Goal: Information Seeking & Learning: Learn about a topic

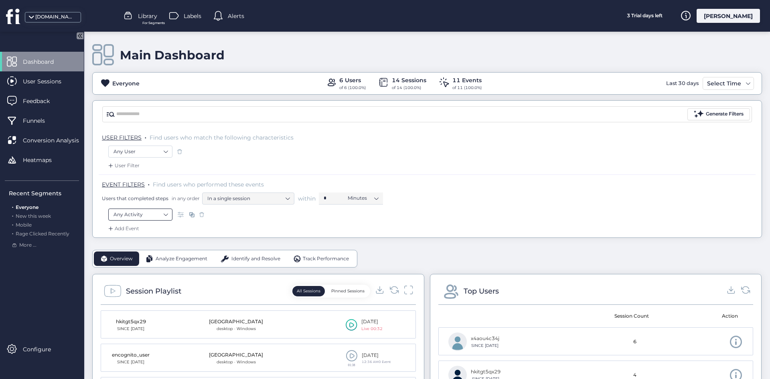
click at [143, 213] on nz-select-item "Any Activity" at bounding box center [140, 215] width 54 height 12
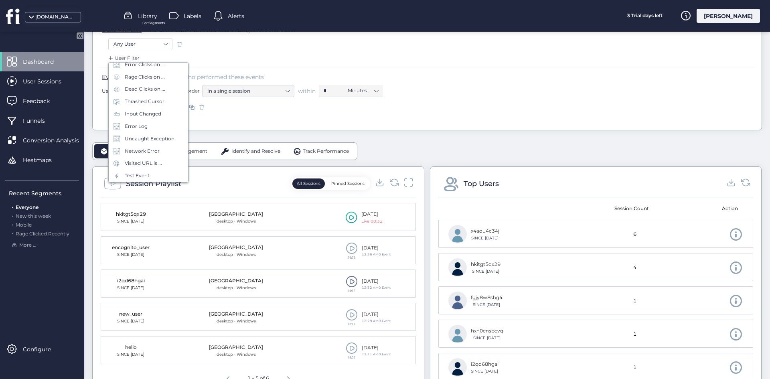
scroll to position [160, 0]
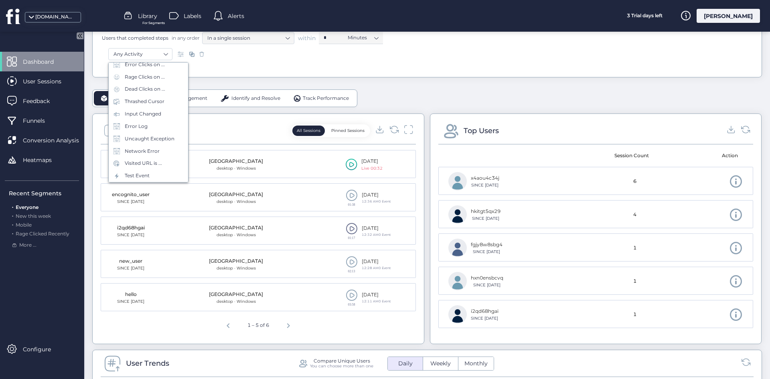
click at [254, 196] on div "[GEOGRAPHIC_DATA]" at bounding box center [236, 195] width 54 height 8
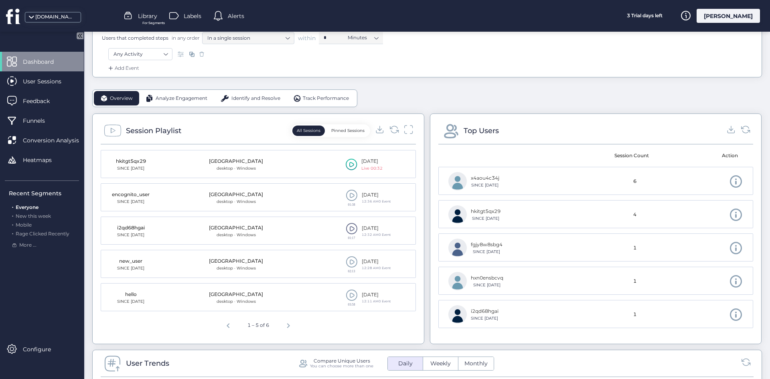
click at [284, 172] on mat-cell "Palestinian Territory desktop · Windows" at bounding box center [236, 164] width 113 height 28
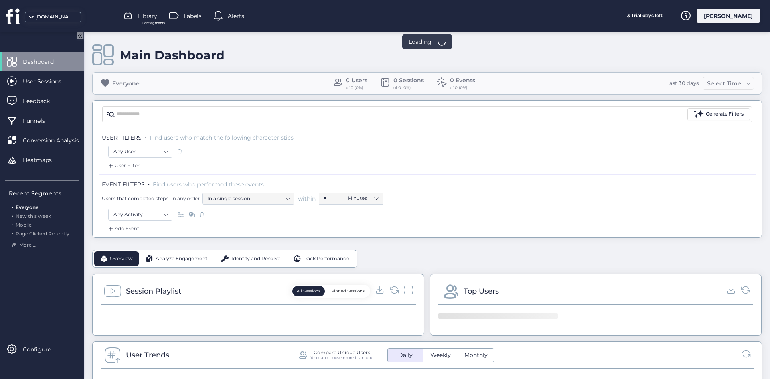
click at [345, 61] on div "Main Dashboard" at bounding box center [427, 55] width 670 height 23
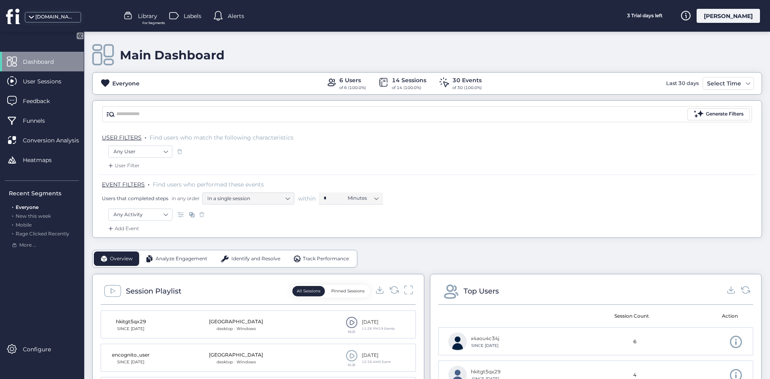
click at [726, 16] on div "[PERSON_NAME]" at bounding box center [728, 16] width 63 height 14
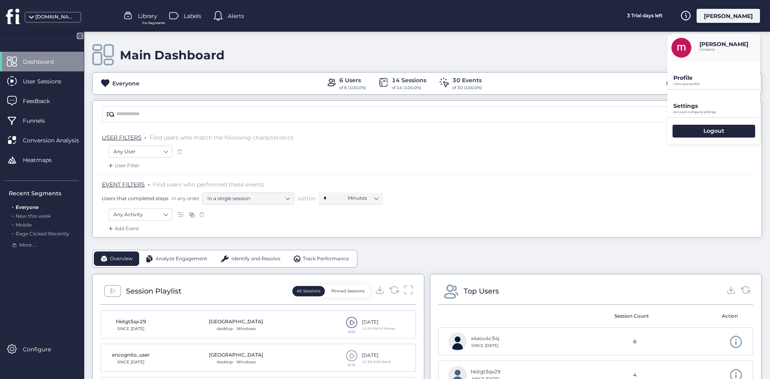
click at [701, 115] on div "Settings Account company settings" at bounding box center [713, 103] width 93 height 27
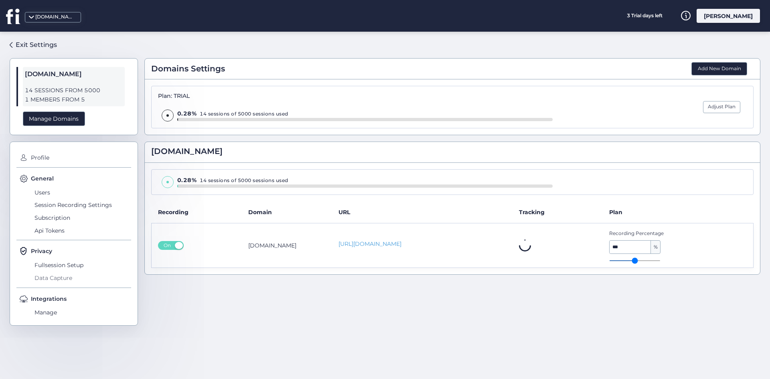
click at [52, 278] on span "Data Capture" at bounding box center [81, 277] width 99 height 13
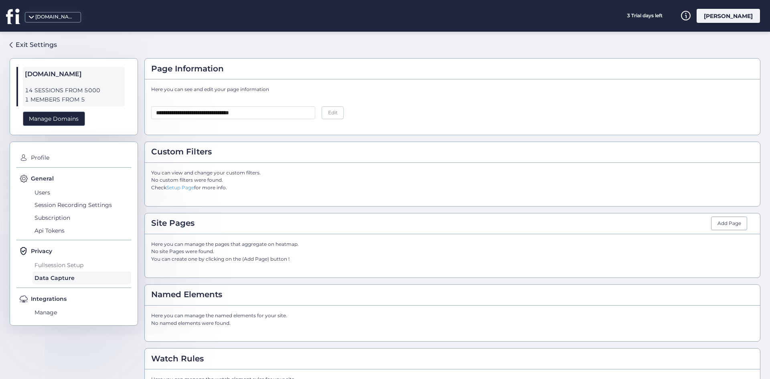
click at [54, 266] on span "Fullsession Setup" at bounding box center [81, 265] width 99 height 13
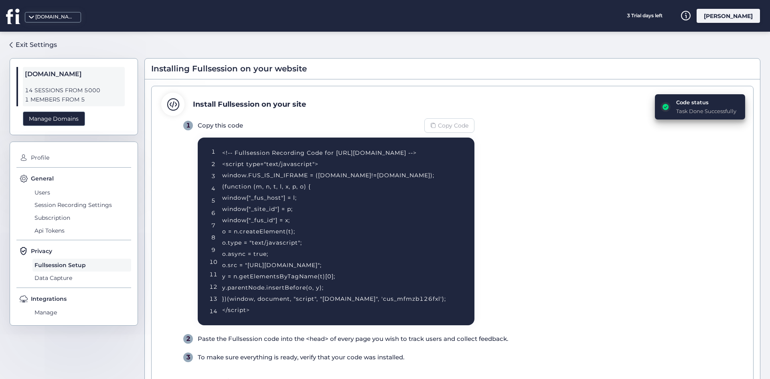
click at [450, 123] on span "Copy Code" at bounding box center [453, 125] width 30 height 9
click at [450, 127] on span "Copy Code" at bounding box center [453, 125] width 30 height 9
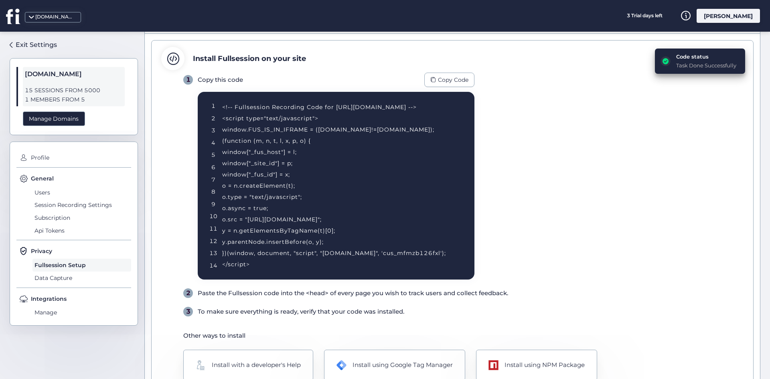
scroll to position [85, 0]
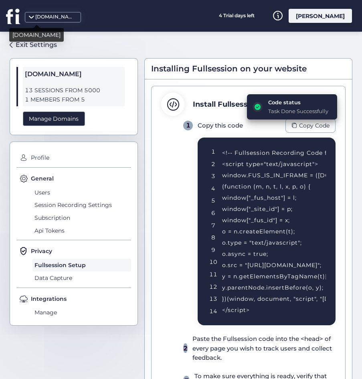
click at [25, 16] on div "[DOMAIN_NAME]" at bounding box center [53, 17] width 56 height 10
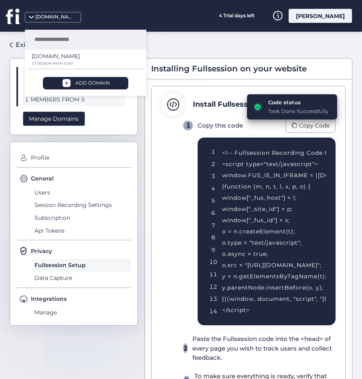
click at [18, 16] on icon at bounding box center [12, 16] width 13 height 15
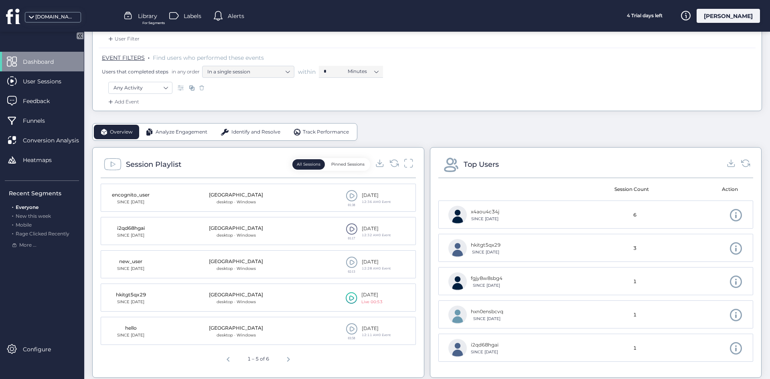
scroll to position [40, 0]
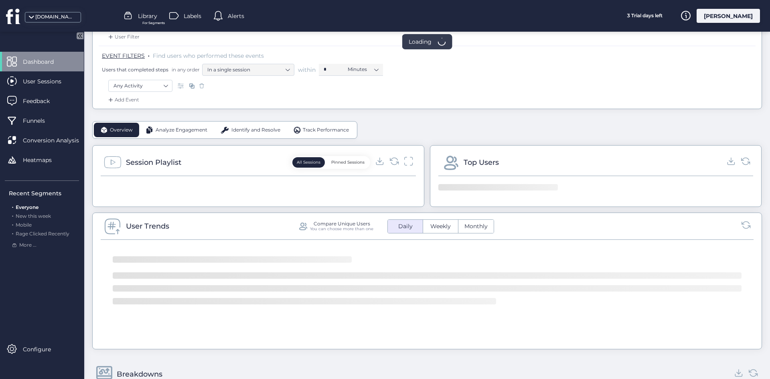
scroll to position [160, 0]
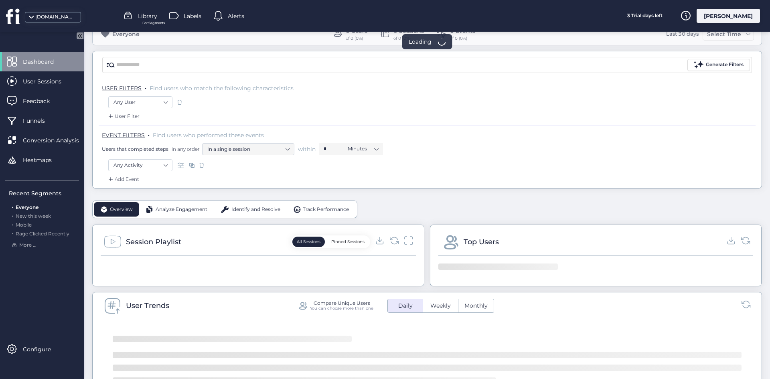
scroll to position [160, 0]
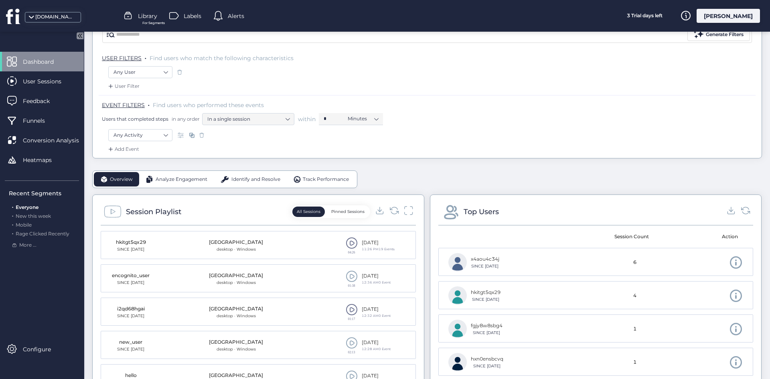
scroll to position [80, 0]
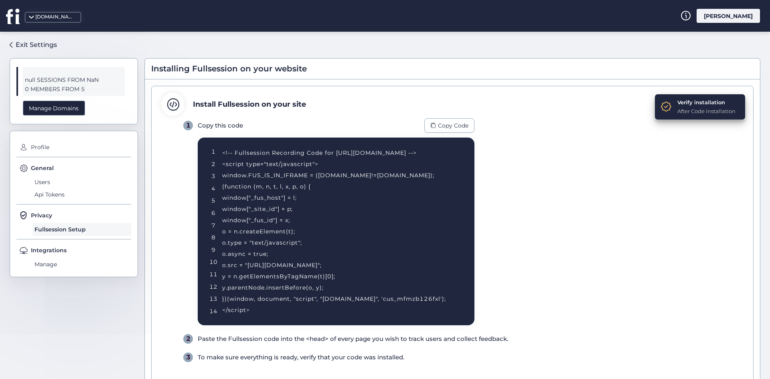
click at [13, 12] on icon at bounding box center [13, 16] width 15 height 16
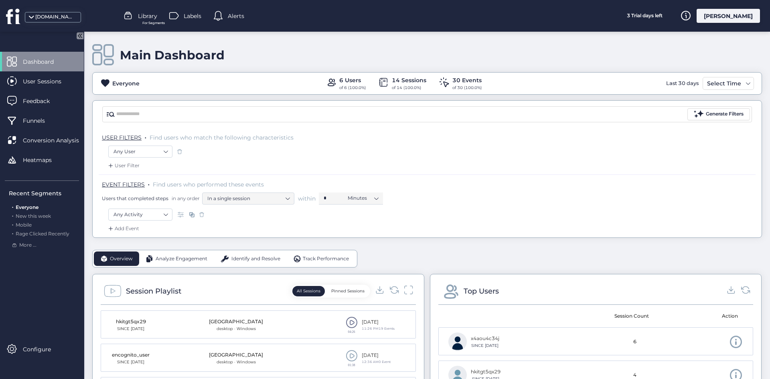
click at [314, 126] on div "Generate Filters" at bounding box center [427, 114] width 669 height 27
click at [350, 176] on div "EVENT FILTERS . Find users who performed these events Users that completed step…" at bounding box center [427, 191] width 657 height 34
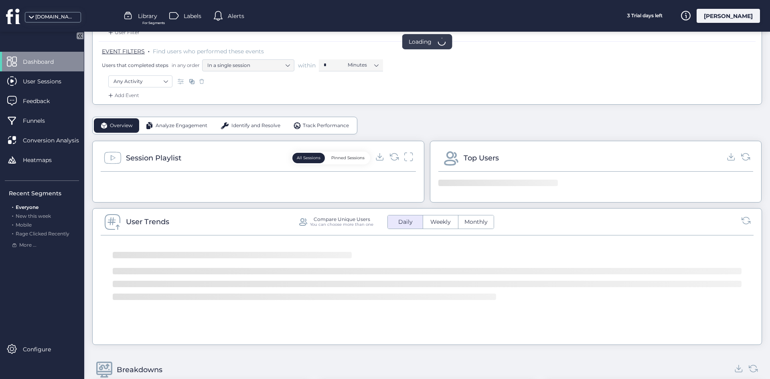
scroll to position [160, 0]
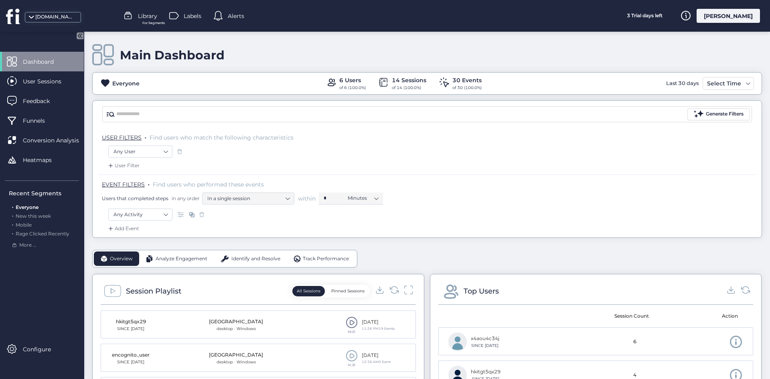
scroll to position [160, 0]
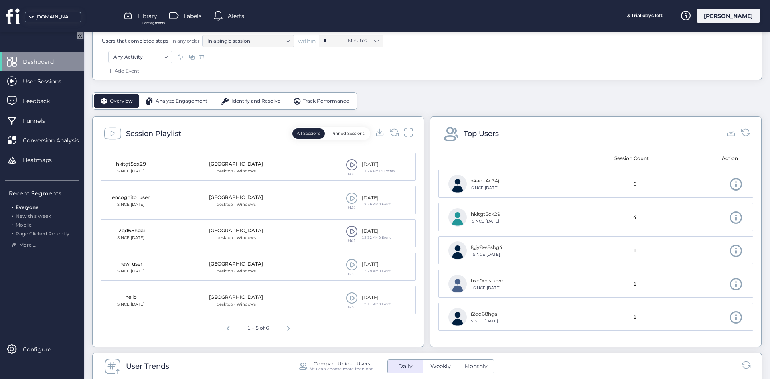
scroll to position [160, 0]
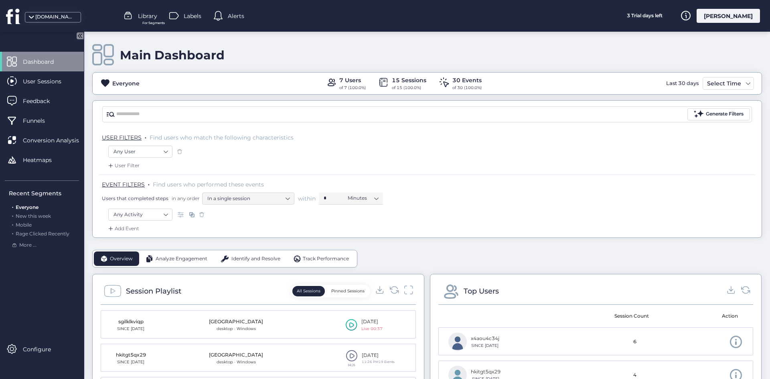
click at [293, 157] on div "Any User" at bounding box center [427, 153] width 638 height 14
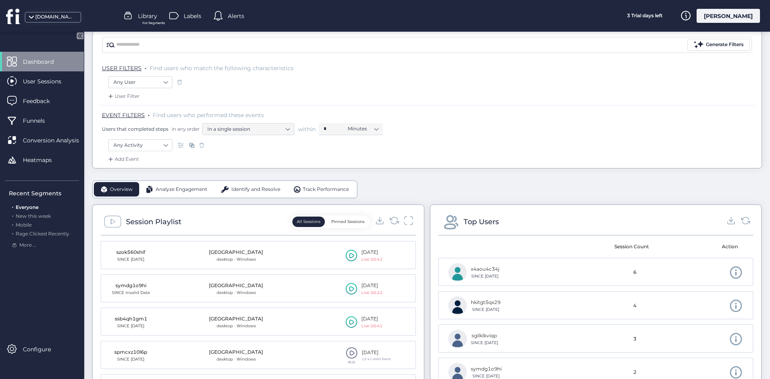
scroll to position [80, 0]
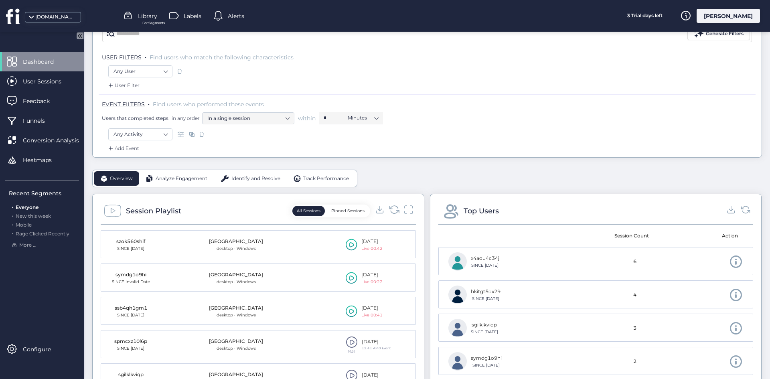
click at [391, 211] on icon at bounding box center [394, 209] width 11 height 11
click at [396, 207] on div at bounding box center [394, 211] width 38 height 12
click at [394, 207] on icon at bounding box center [394, 209] width 11 height 11
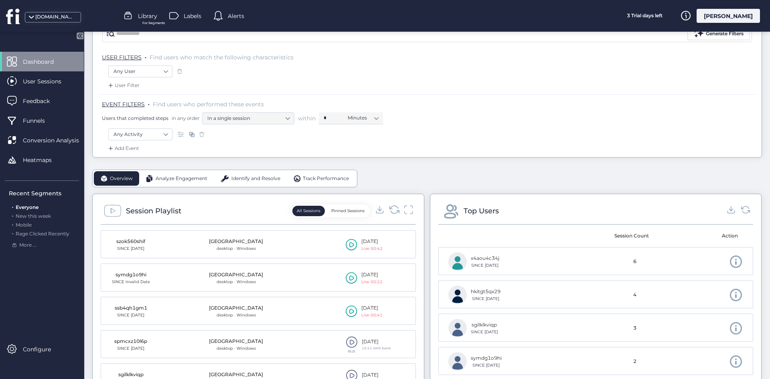
click at [394, 207] on icon at bounding box center [394, 209] width 11 height 11
click at [391, 205] on icon at bounding box center [394, 209] width 11 height 11
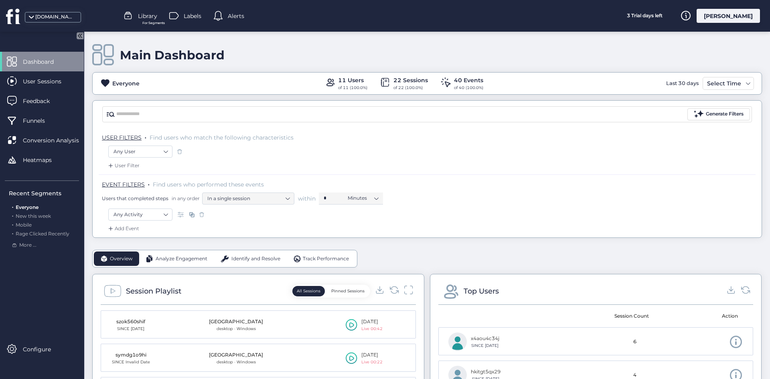
click at [457, 232] on div "Add Event" at bounding box center [427, 231] width 657 height 13
click at [393, 290] on icon at bounding box center [394, 289] width 11 height 11
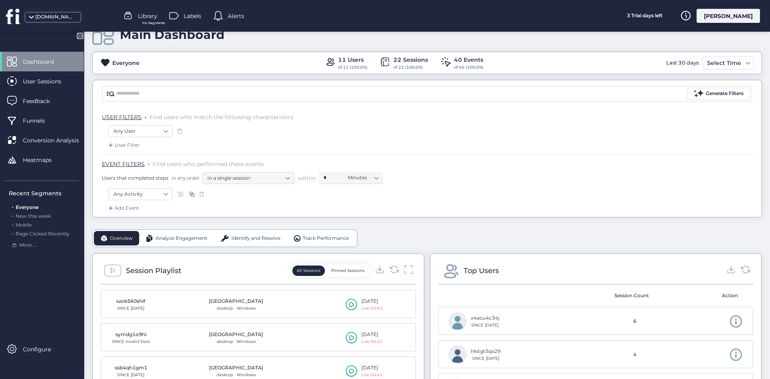
scroll to position [40, 0]
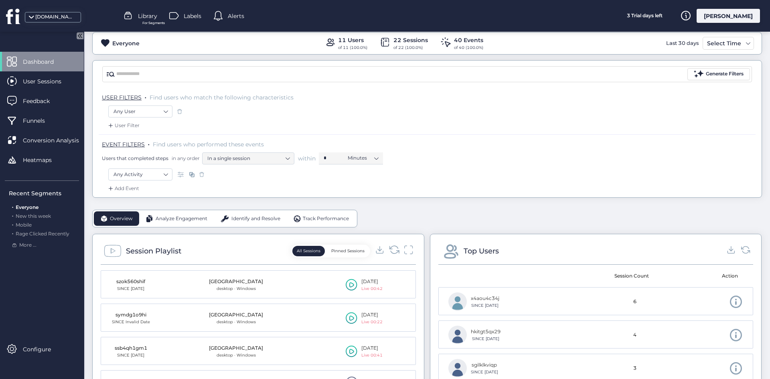
click at [394, 246] on icon at bounding box center [394, 249] width 11 height 11
click at [389, 249] on g at bounding box center [393, 250] width 9 height 8
click at [395, 249] on icon at bounding box center [394, 249] width 11 height 11
click at [389, 250] on icon at bounding box center [394, 249] width 11 height 11
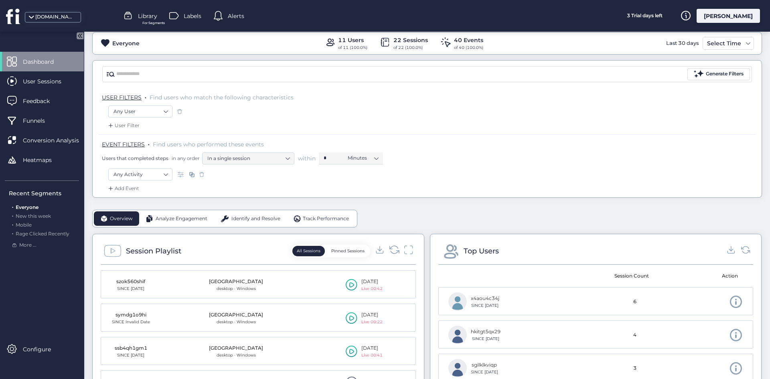
click at [392, 247] on icon at bounding box center [394, 249] width 11 height 11
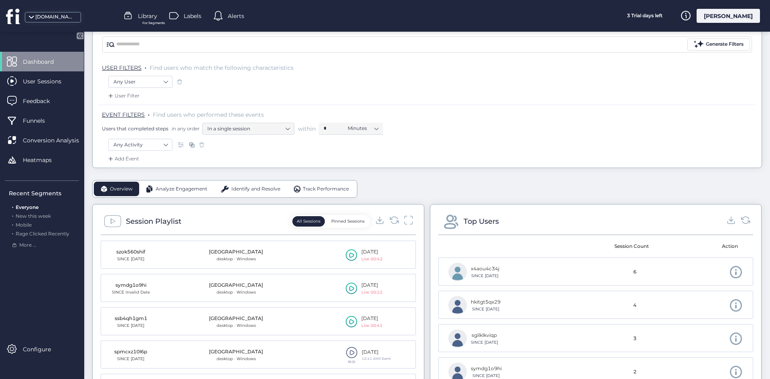
scroll to position [120, 0]
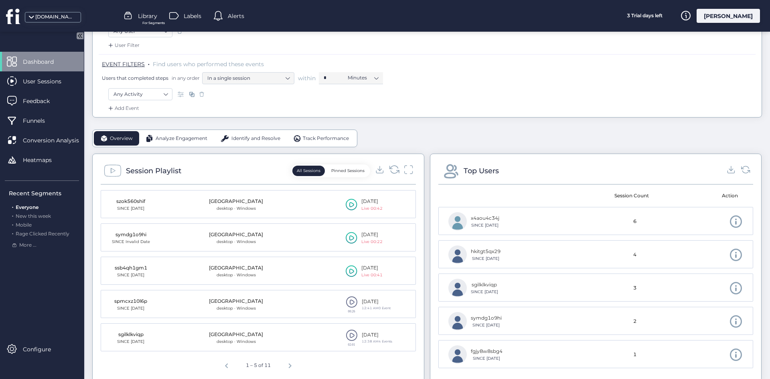
click at [390, 172] on icon at bounding box center [394, 169] width 11 height 11
click at [393, 167] on icon at bounding box center [394, 169] width 11 height 11
click at [390, 168] on icon at bounding box center [394, 169] width 11 height 11
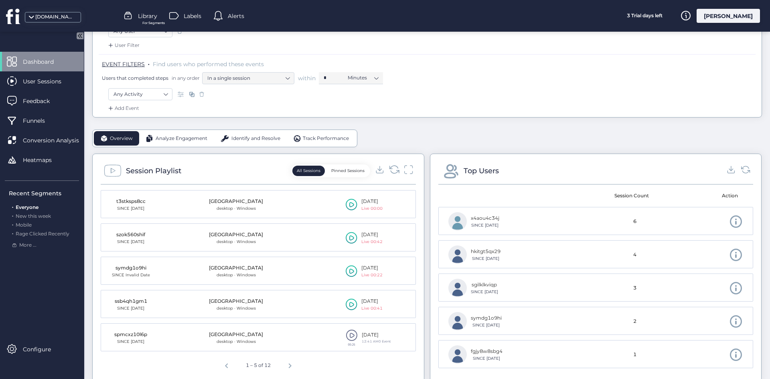
click at [390, 168] on icon at bounding box center [394, 169] width 11 height 11
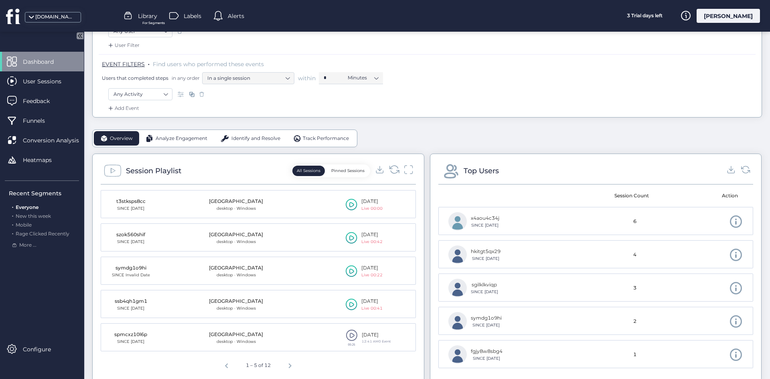
click at [390, 168] on icon at bounding box center [394, 169] width 11 height 11
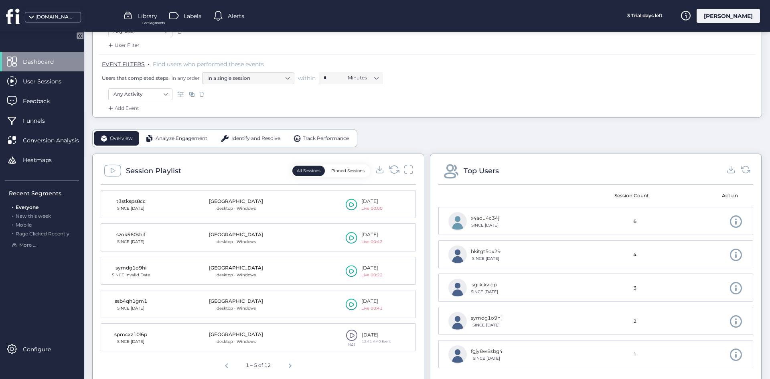
click at [389, 168] on icon at bounding box center [390, 167] width 2 height 2
click at [391, 168] on icon at bounding box center [394, 169] width 11 height 11
click at [393, 169] on icon at bounding box center [394, 169] width 11 height 11
drag, startPoint x: 391, startPoint y: 211, endPoint x: 109, endPoint y: 195, distance: 282.4
click at [119, 189] on fs-locked-component "hello_from_identify SINCE Sep 28 Palestine desktop · Windows 00:54 28 Sep, 2025…" at bounding box center [258, 279] width 315 height 191
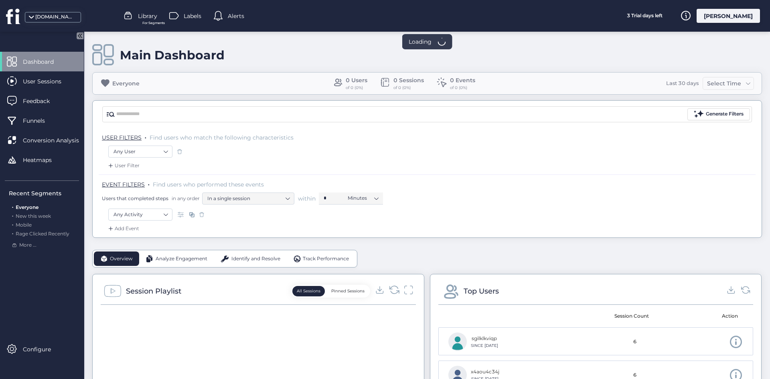
click at [393, 292] on icon at bounding box center [394, 289] width 11 height 11
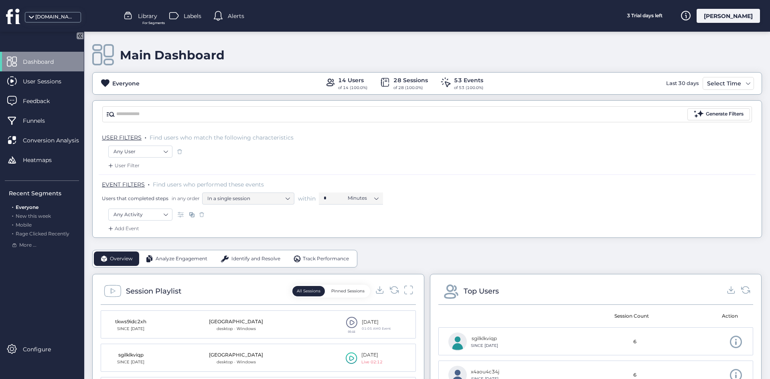
click at [386, 290] on div at bounding box center [394, 291] width 38 height 12
click at [391, 290] on icon at bounding box center [394, 289] width 11 height 11
click at [392, 289] on icon at bounding box center [394, 289] width 11 height 11
click at [396, 291] on icon at bounding box center [397, 292] width 2 height 2
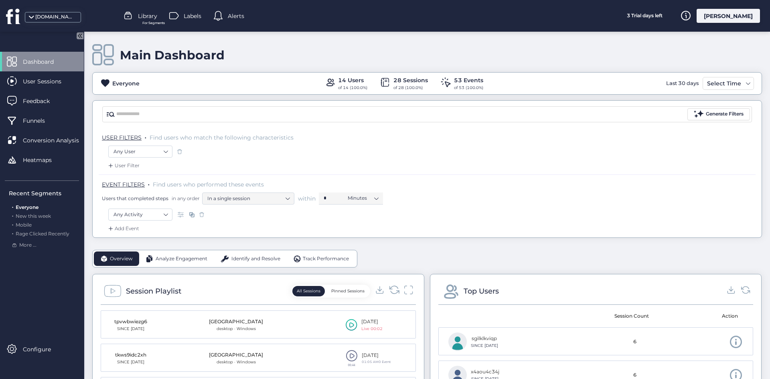
click at [390, 285] on div "Session Playlist All Sessions Pinned Sessions" at bounding box center [258, 293] width 315 height 22
click at [391, 285] on icon at bounding box center [394, 289] width 11 height 11
click at [392, 289] on icon at bounding box center [394, 289] width 11 height 11
click at [389, 291] on icon at bounding box center [394, 289] width 11 height 11
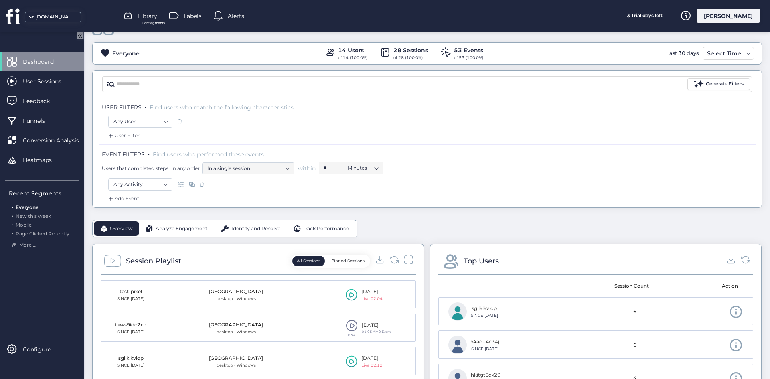
scroll to position [80, 0]
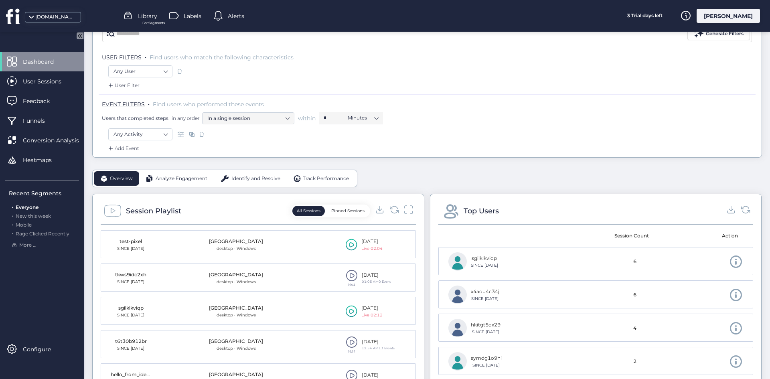
click at [389, 199] on div "Session Playlist All Sessions Pinned Sessions test-pixel SINCE Sep 28 Palestine…" at bounding box center [258, 309] width 332 height 231
click at [391, 205] on icon at bounding box center [394, 209] width 11 height 11
click at [392, 205] on icon at bounding box center [394, 209] width 11 height 11
click at [392, 207] on icon at bounding box center [394, 209] width 11 height 11
click at [391, 211] on icon at bounding box center [394, 209] width 11 height 11
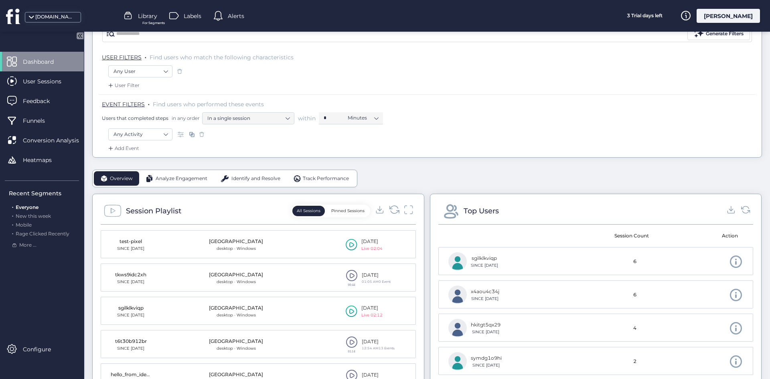
click at [389, 207] on icon at bounding box center [394, 209] width 11 height 11
click at [392, 211] on icon at bounding box center [394, 209] width 11 height 11
click at [349, 242] on icon at bounding box center [352, 245] width 12 height 12
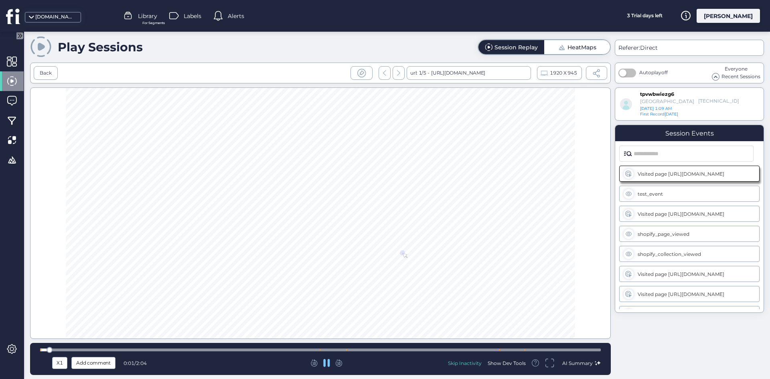
click at [582, 347] on div at bounding box center [320, 350] width 561 height 6
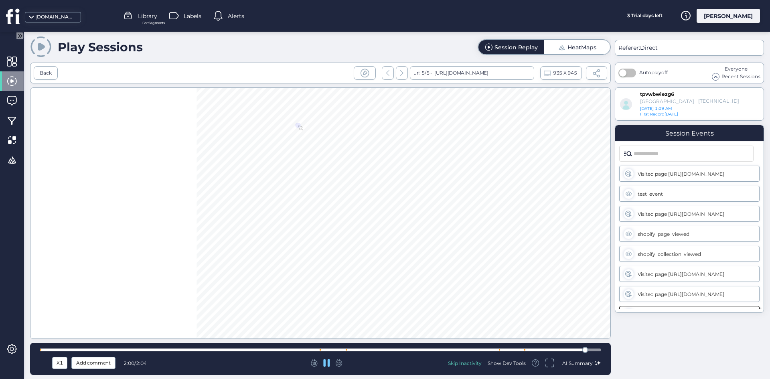
scroll to position [13, 0]
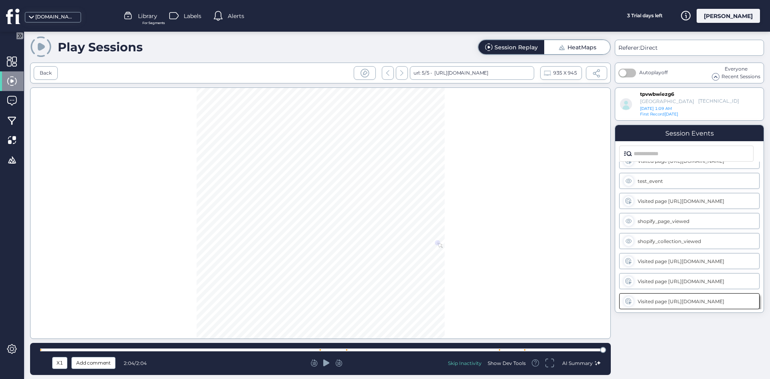
click at [16, 16] on icon at bounding box center [12, 16] width 13 height 15
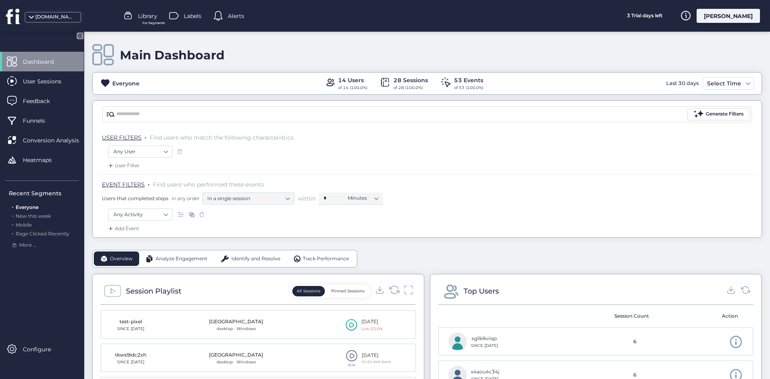
click at [390, 290] on icon at bounding box center [394, 289] width 11 height 11
click at [390, 286] on icon at bounding box center [394, 289] width 11 height 11
click at [393, 292] on icon at bounding box center [394, 289] width 11 height 11
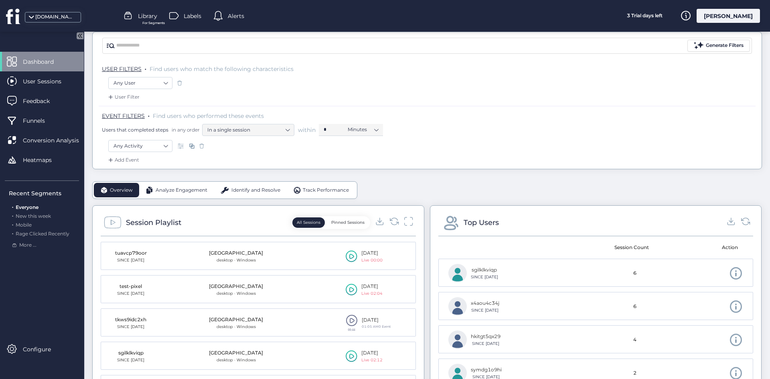
scroll to position [120, 0]
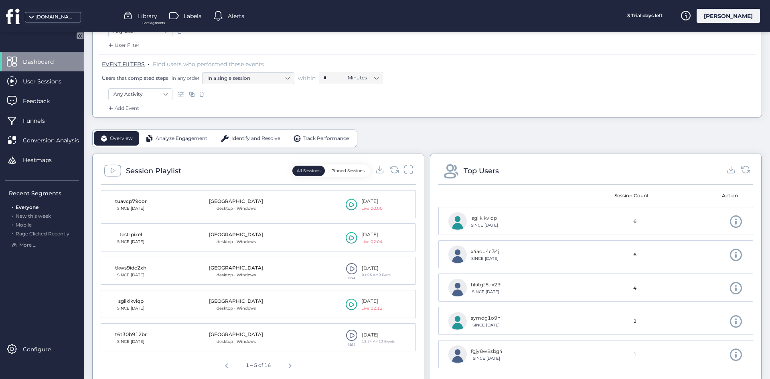
click at [385, 168] on div at bounding box center [394, 171] width 38 height 12
click at [390, 168] on icon at bounding box center [394, 169] width 11 height 11
click at [387, 161] on div "Session Playlist All Sessions Pinned Sessions tuavcp79oor SINCE Sep 28 Palestin…" at bounding box center [258, 269] width 332 height 231
click at [395, 170] on g at bounding box center [393, 170] width 9 height 8
click at [288, 363] on span "Next page" at bounding box center [289, 364] width 19 height 19
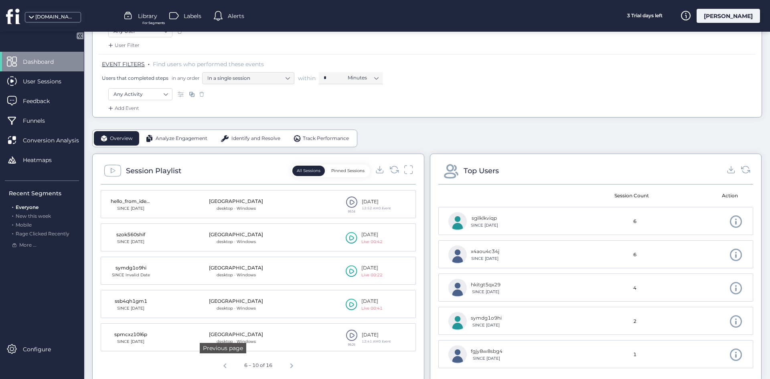
click at [225, 363] on span "Previous page" at bounding box center [224, 364] width 19 height 19
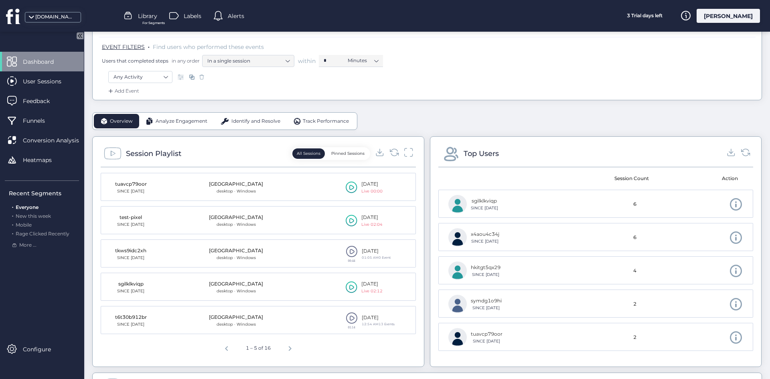
scroll to position [120, 0]
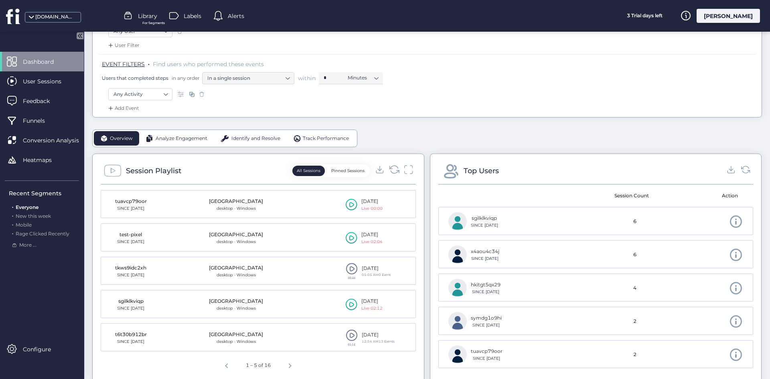
click at [392, 170] on icon at bounding box center [394, 169] width 11 height 11
click at [283, 362] on span "Next page" at bounding box center [289, 364] width 19 height 19
click at [288, 362] on span "Next page" at bounding box center [291, 364] width 19 height 19
click at [395, 165] on icon at bounding box center [394, 169] width 11 height 11
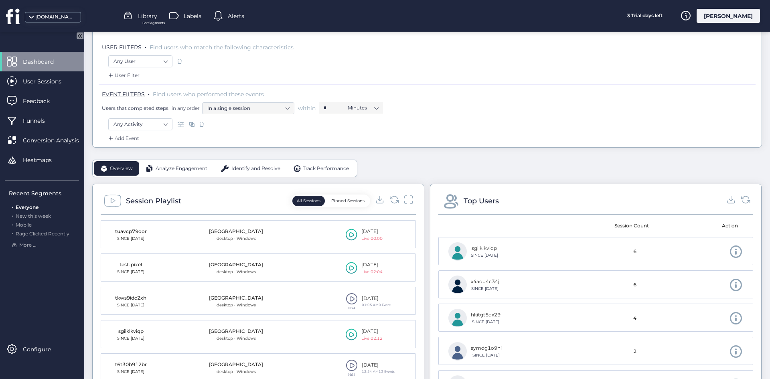
scroll to position [40, 0]
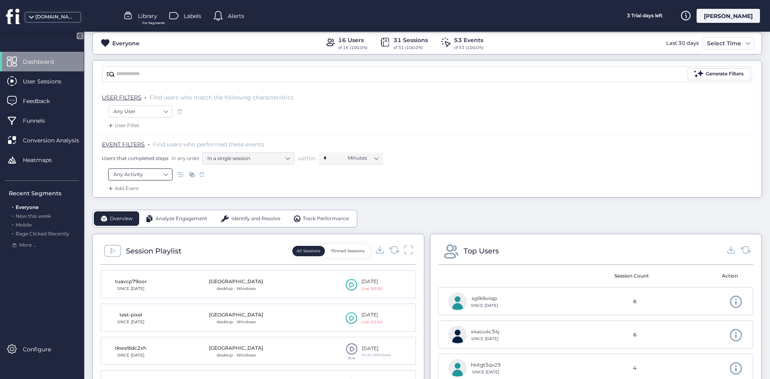
click at [148, 168] on nz-select-item "Any Activity" at bounding box center [140, 174] width 54 height 12
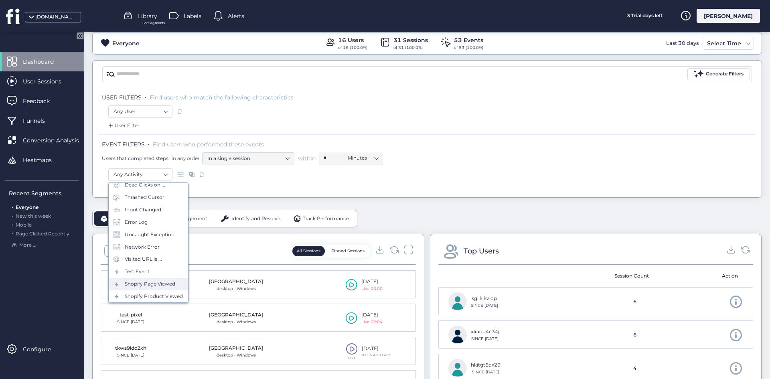
scroll to position [105, 0]
click at [255, 186] on div "Add Event" at bounding box center [427, 190] width 657 height 13
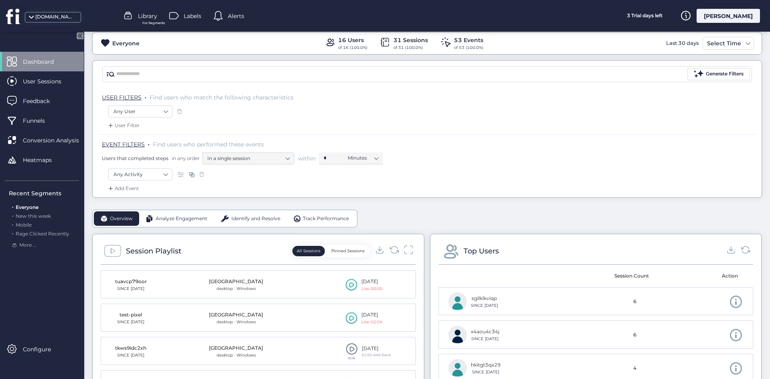
click at [392, 245] on div "All Sessions Pinned Sessions" at bounding box center [351, 251] width 124 height 13
click at [391, 249] on icon at bounding box center [394, 249] width 11 height 11
click at [390, 250] on icon at bounding box center [394, 249] width 11 height 11
click at [393, 251] on icon at bounding box center [394, 249] width 11 height 11
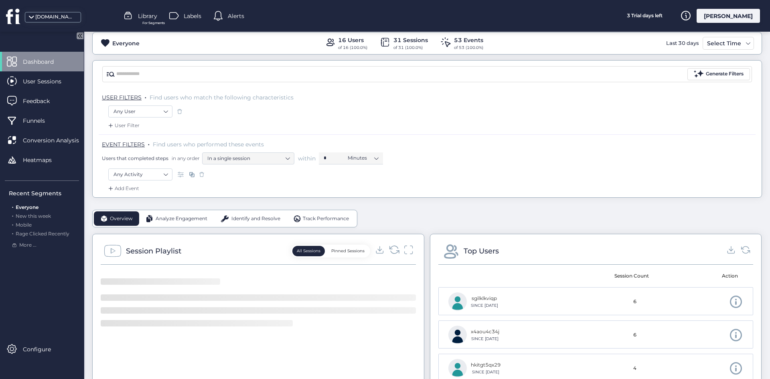
click at [393, 250] on icon at bounding box center [394, 249] width 11 height 11
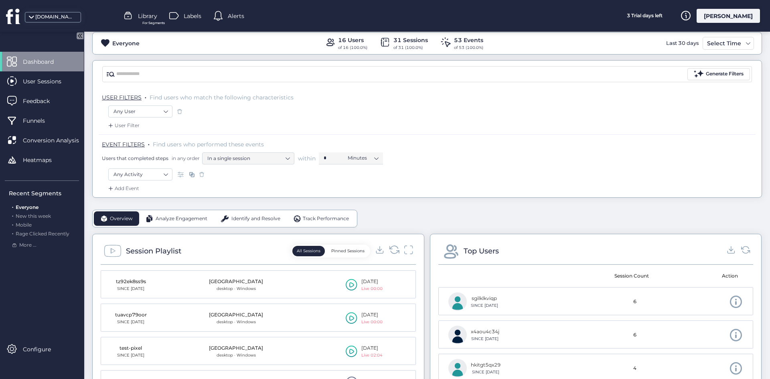
click at [392, 247] on icon at bounding box center [394, 249] width 11 height 11
click at [394, 249] on icon at bounding box center [394, 249] width 11 height 11
click at [394, 248] on icon at bounding box center [394, 249] width 11 height 11
click at [391, 247] on icon at bounding box center [394, 249] width 11 height 11
click at [393, 247] on icon at bounding box center [393, 250] width 9 height 8
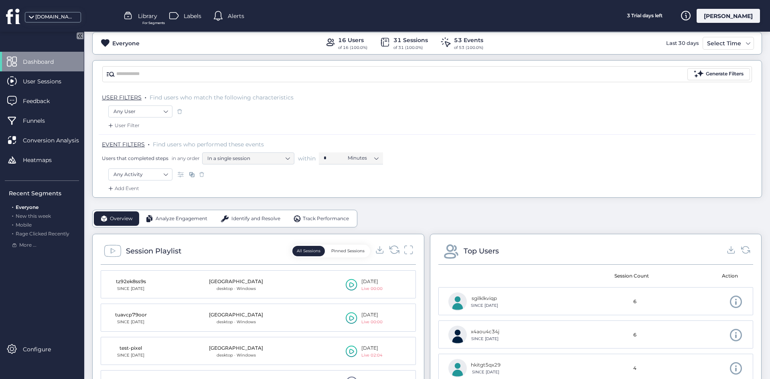
click at [393, 247] on icon at bounding box center [393, 250] width 9 height 8
click at [390, 251] on icon at bounding box center [394, 249] width 11 height 11
click at [295, 188] on div "Add Event" at bounding box center [427, 190] width 657 height 13
click at [389, 252] on icon at bounding box center [393, 250] width 9 height 8
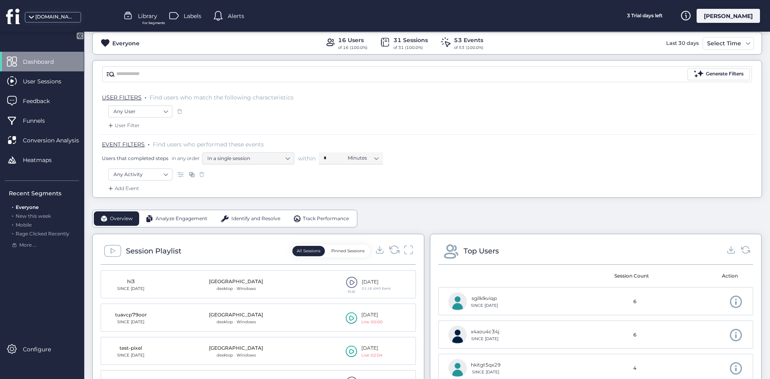
click at [394, 249] on icon at bounding box center [394, 249] width 11 height 11
click at [393, 249] on icon at bounding box center [394, 249] width 11 height 11
click at [394, 249] on icon at bounding box center [394, 249] width 11 height 11
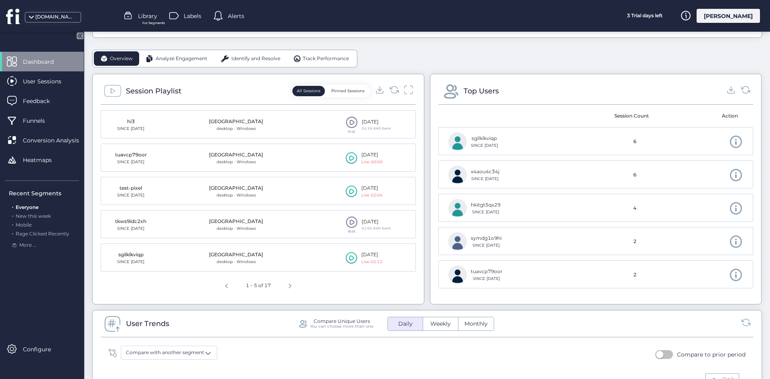
scroll to position [201, 0]
click at [390, 86] on icon at bounding box center [394, 89] width 11 height 11
click at [394, 88] on icon at bounding box center [394, 89] width 11 height 11
click at [394, 89] on icon at bounding box center [394, 89] width 11 height 11
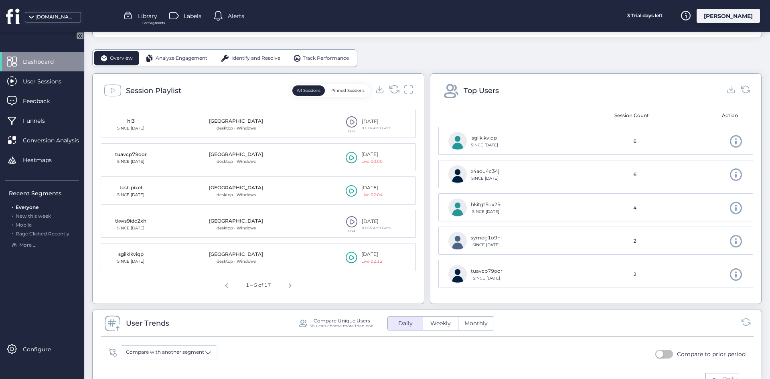
click at [394, 89] on icon at bounding box center [394, 89] width 11 height 11
click at [390, 91] on icon at bounding box center [394, 89] width 11 height 11
click at [394, 88] on icon at bounding box center [394, 89] width 11 height 11
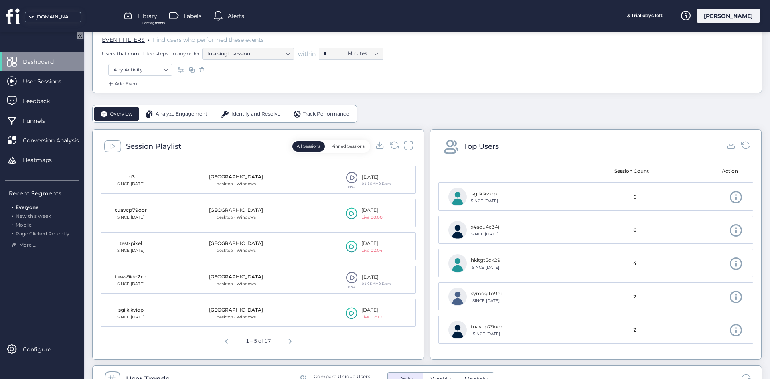
scroll to position [80, 0]
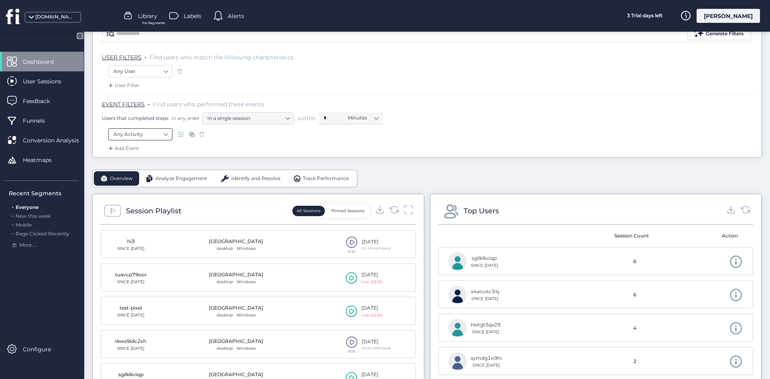
click at [154, 134] on nz-select-item "Any Activity" at bounding box center [140, 134] width 54 height 12
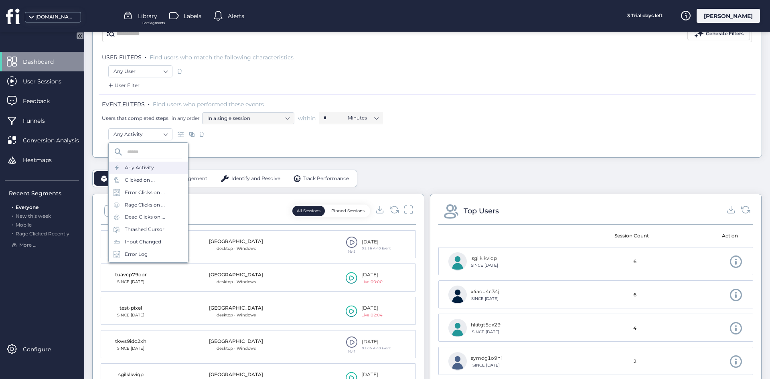
scroll to position [105, 0]
